Goal: Transaction & Acquisition: Download file/media

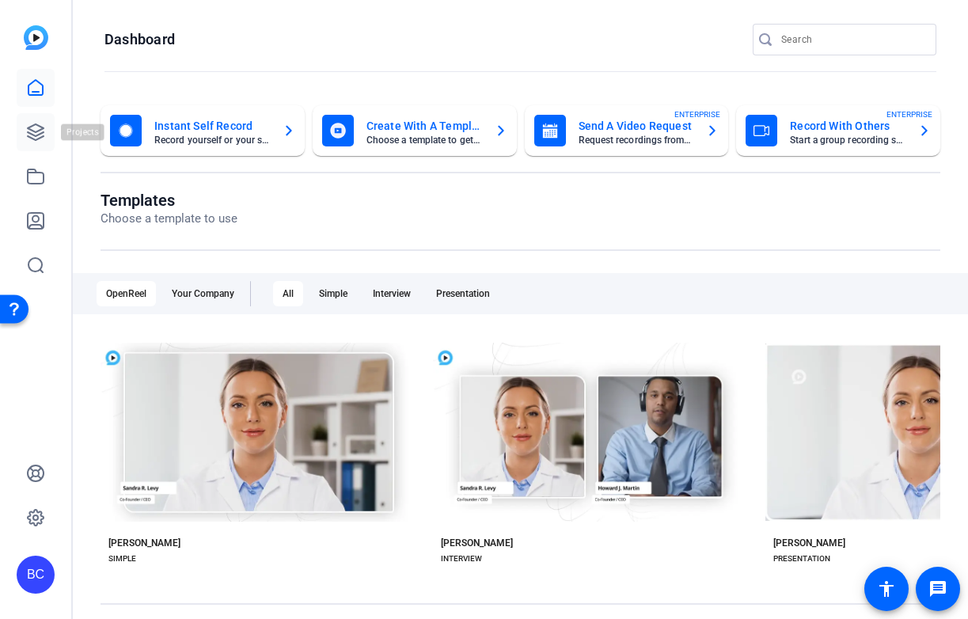
click at [31, 130] on icon at bounding box center [36, 132] width 16 height 16
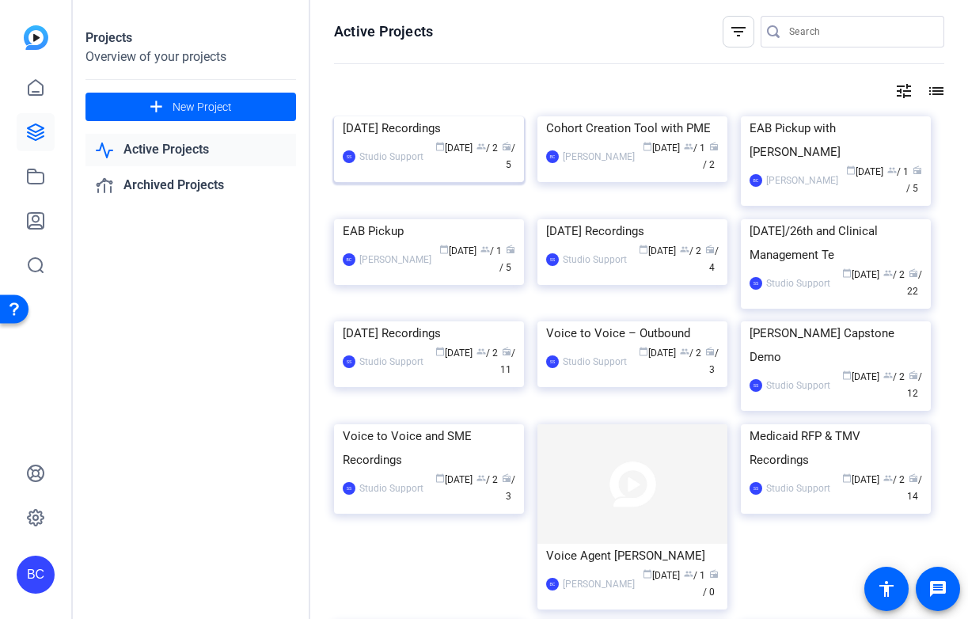
click at [434, 116] on img at bounding box center [429, 116] width 190 height 0
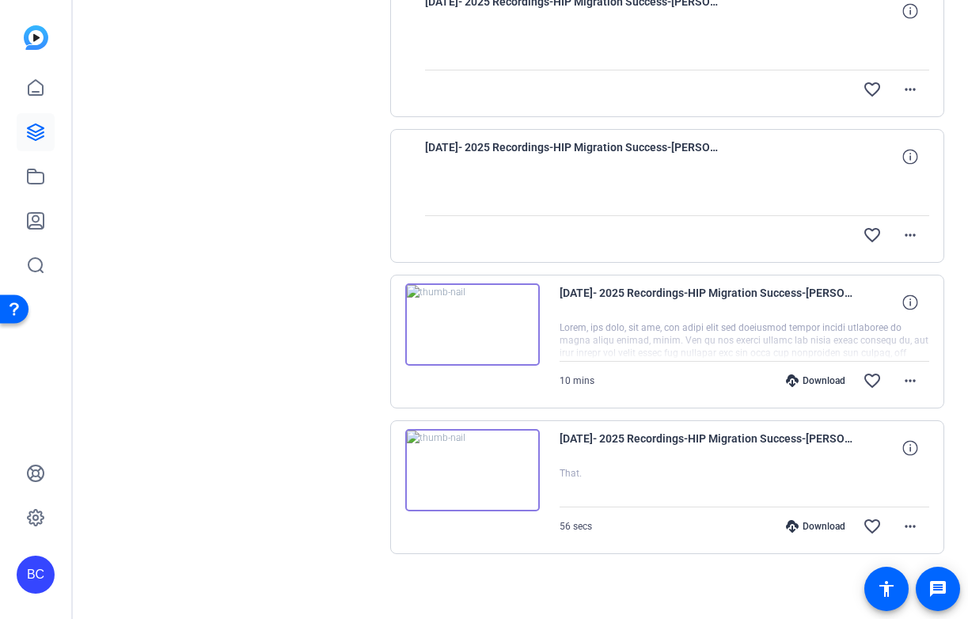
scroll to position [516, 0]
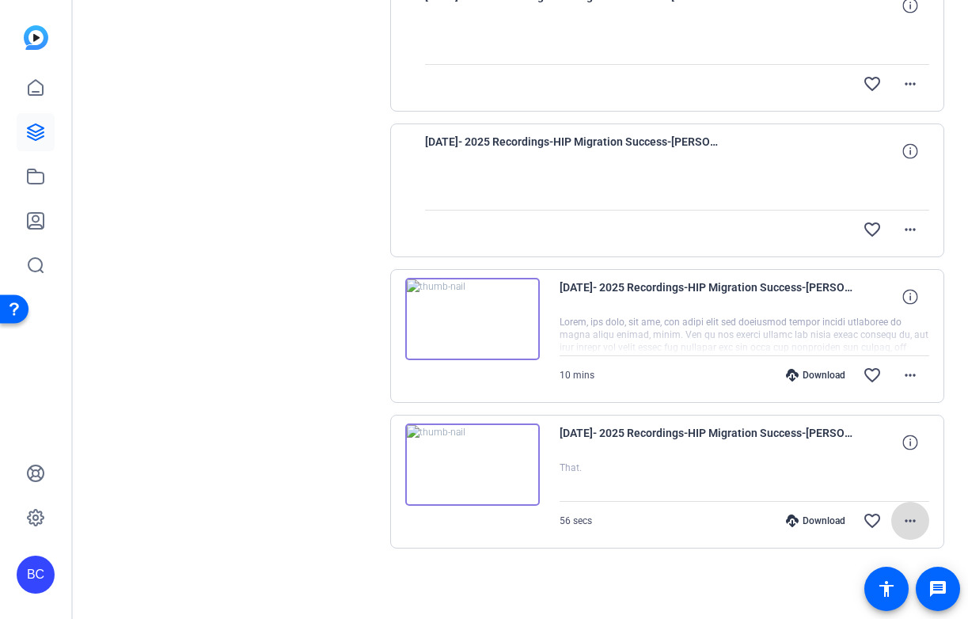
click at [916, 518] on mat-icon "more_horiz" at bounding box center [909, 520] width 19 height 19
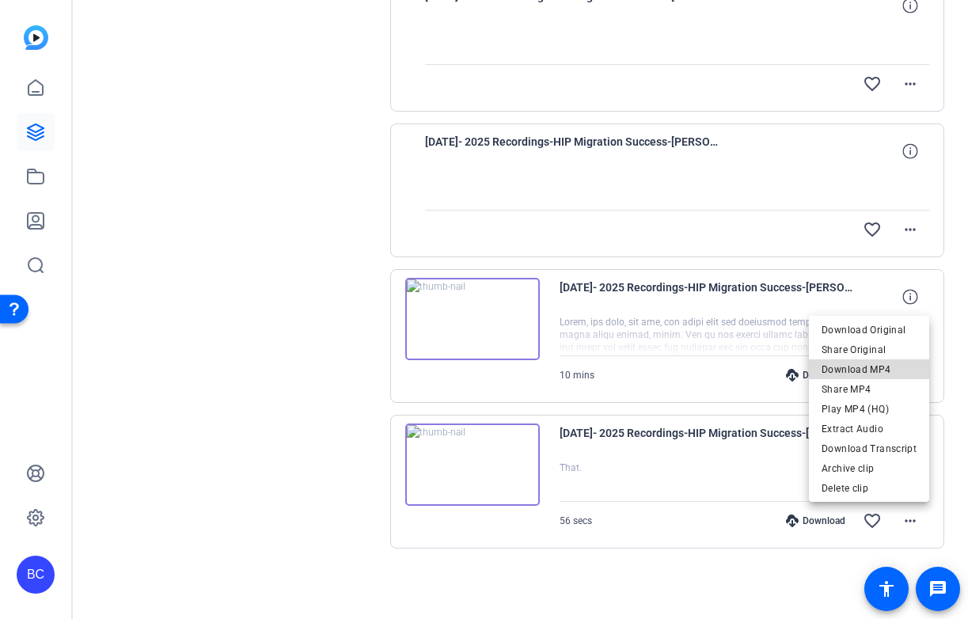
click at [877, 369] on span "Download MP4" at bounding box center [868, 369] width 95 height 19
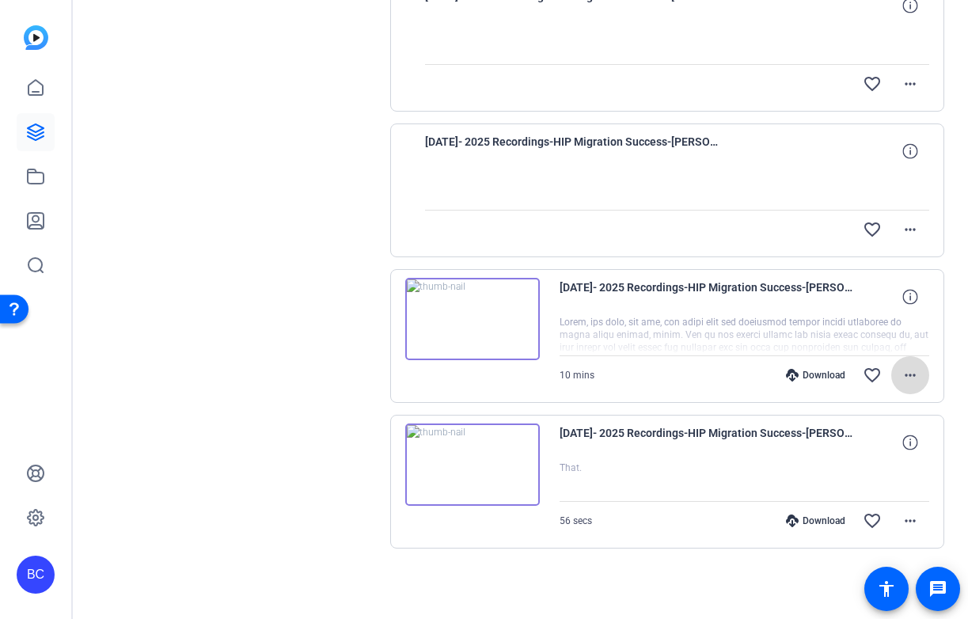
click at [908, 371] on mat-icon "more_horiz" at bounding box center [909, 375] width 19 height 19
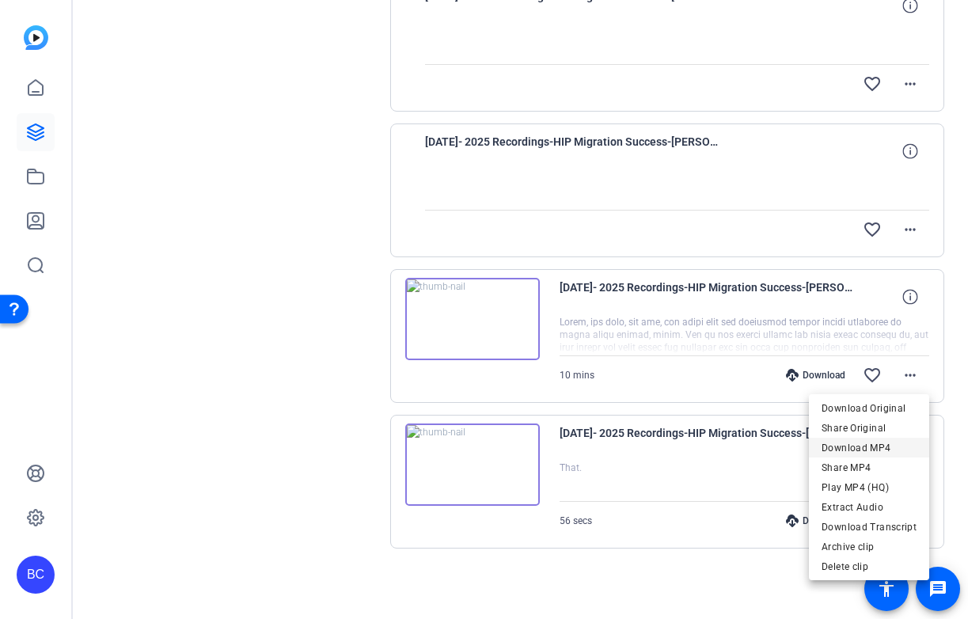
click at [867, 447] on span "Download MP4" at bounding box center [868, 447] width 95 height 19
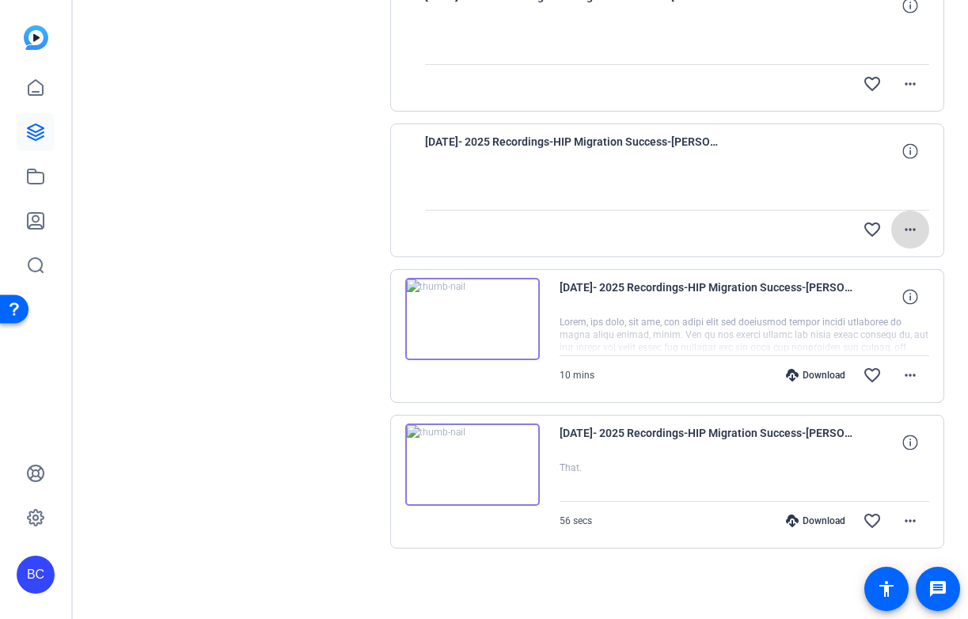
click at [912, 229] on mat-icon "more_horiz" at bounding box center [909, 229] width 19 height 19
click at [811, 195] on div at bounding box center [484, 309] width 968 height 619
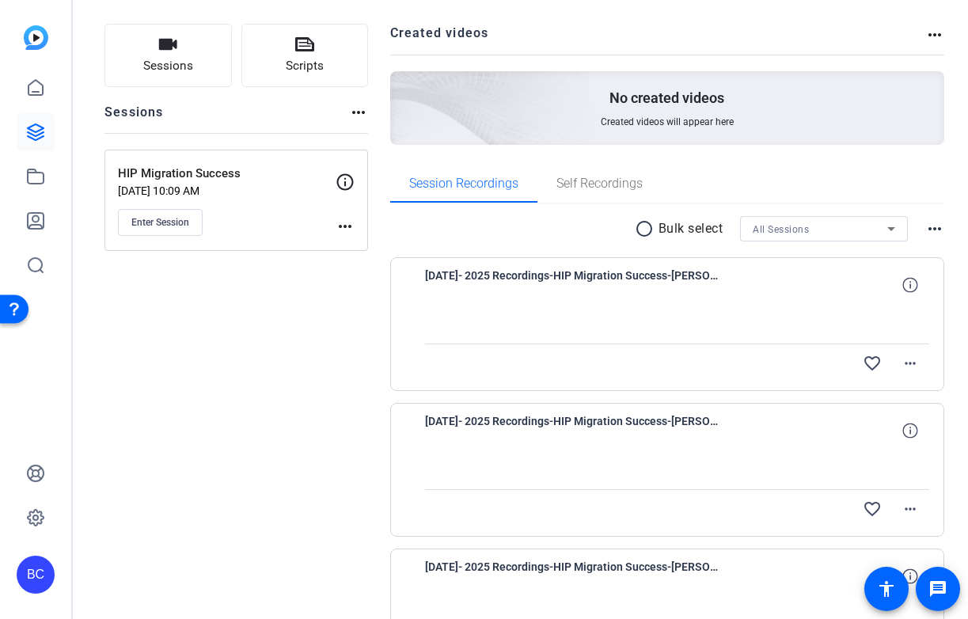
scroll to position [0, 0]
